Goal: Transaction & Acquisition: Subscribe to service/newsletter

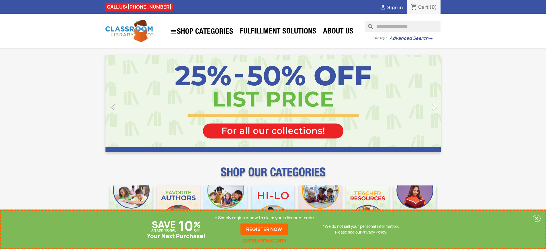
click at [264, 218] on p "+ Simply register now to claim your discount code" at bounding box center [264, 218] width 99 height 6
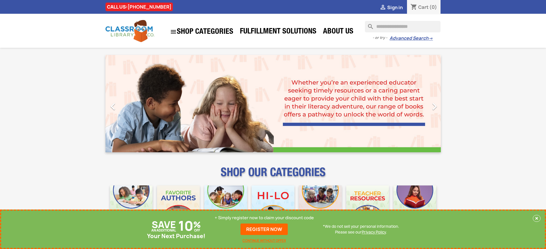
click at [264, 218] on p "+ Simply register now to claim your discount code" at bounding box center [264, 218] width 99 height 6
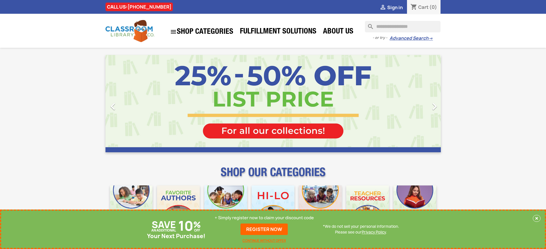
click at [264, 218] on p "+ Simply register now to claim your discount code" at bounding box center [264, 218] width 99 height 6
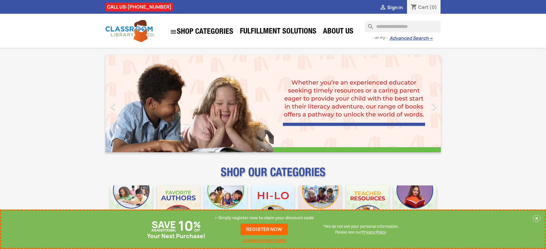
click at [264, 218] on p "+ Simply register now to claim your discount code" at bounding box center [264, 218] width 99 height 6
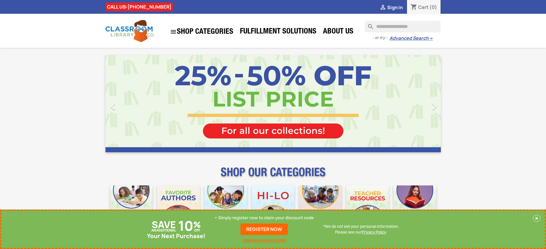
click at [264, 218] on p "+ Simply register now to claim your discount code" at bounding box center [264, 218] width 99 height 6
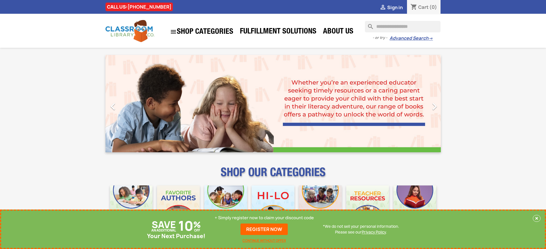
click at [264, 218] on p "+ Simply register now to claim your discount code" at bounding box center [264, 218] width 99 height 6
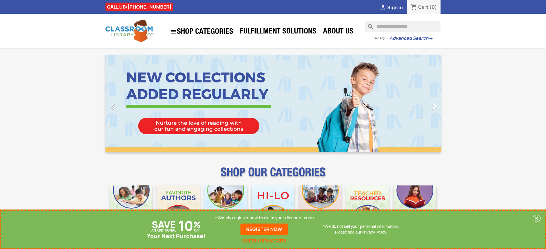
click at [264, 218] on p "+ Simply register now to claim your discount code" at bounding box center [264, 218] width 99 height 6
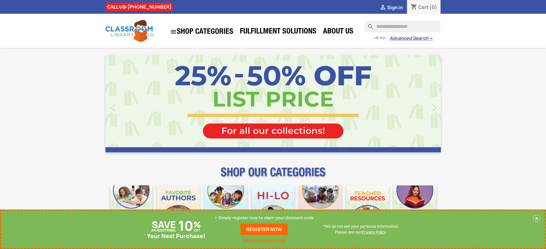
click at [264, 218] on p "+ Simply register now to claim your discount code" at bounding box center [264, 218] width 99 height 6
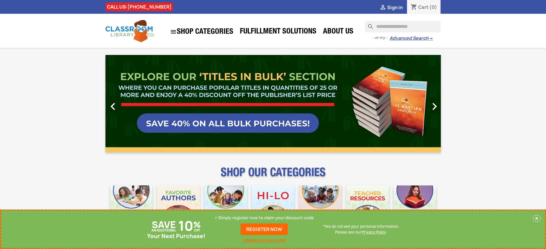
click at [264, 218] on p "+ Simply register now to claim your discount code" at bounding box center [264, 218] width 99 height 6
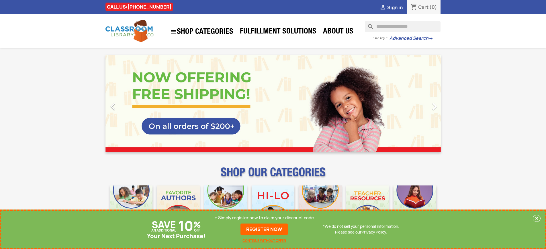
click at [264, 218] on p "+ Simply register now to claim your discount code" at bounding box center [264, 218] width 99 height 6
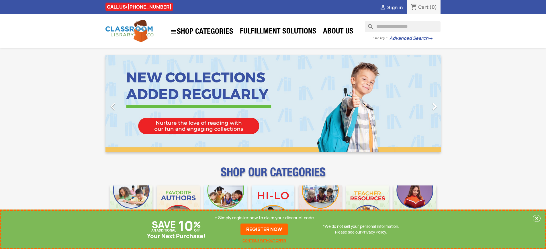
click at [264, 218] on p "+ Simply register now to claim your discount code" at bounding box center [264, 218] width 99 height 6
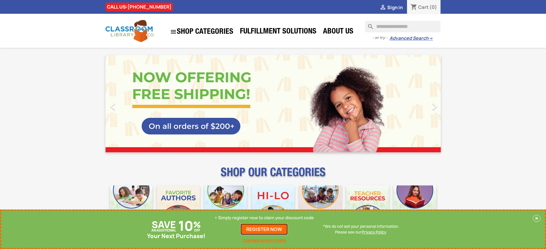
click at [264, 230] on link "REGISTER NOW" at bounding box center [264, 229] width 47 height 11
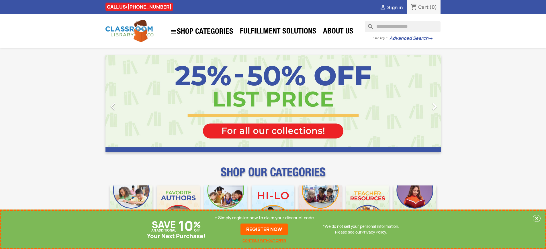
click at [264, 218] on p "+ Simply register now to claim your discount code" at bounding box center [264, 218] width 99 height 6
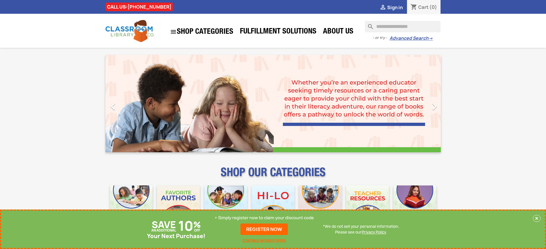
click at [264, 218] on p "+ Simply register now to claim your discount code" at bounding box center [264, 218] width 99 height 6
click at [264, 230] on link "REGISTER NOW" at bounding box center [264, 229] width 47 height 11
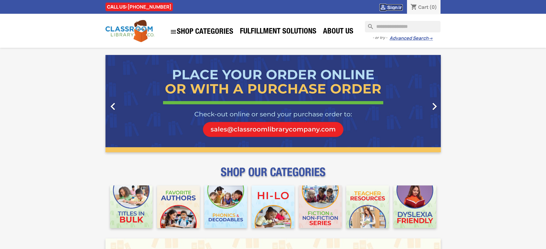
click at [395, 7] on span "Sign in" at bounding box center [394, 7] width 15 height 6
